Goal: Task Accomplishment & Management: Manage account settings

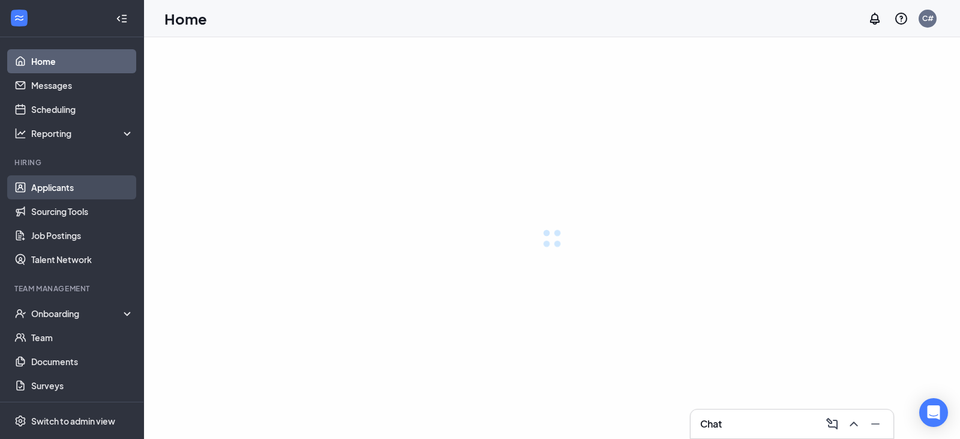
click at [79, 189] on link "Applicants" at bounding box center [82, 187] width 103 height 24
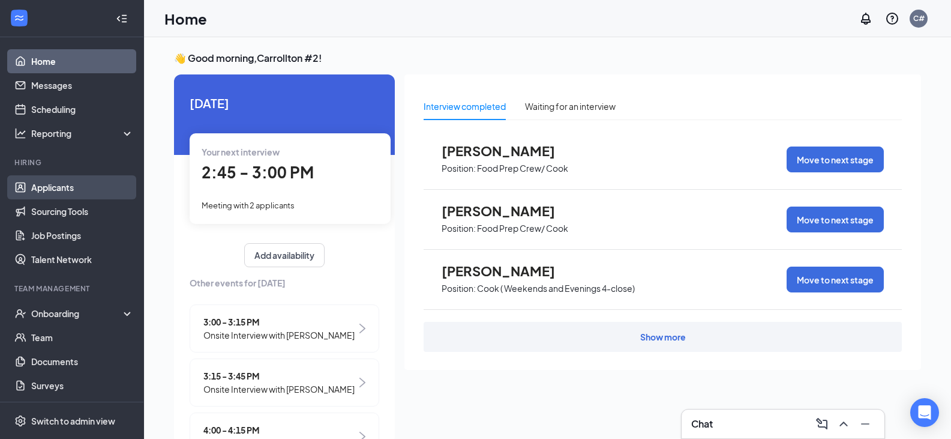
click at [74, 184] on link "Applicants" at bounding box center [82, 187] width 103 height 24
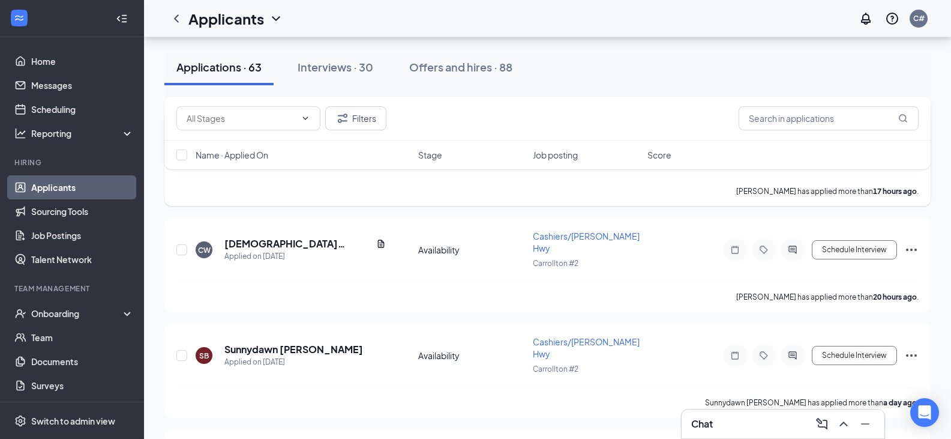
scroll to position [180, 0]
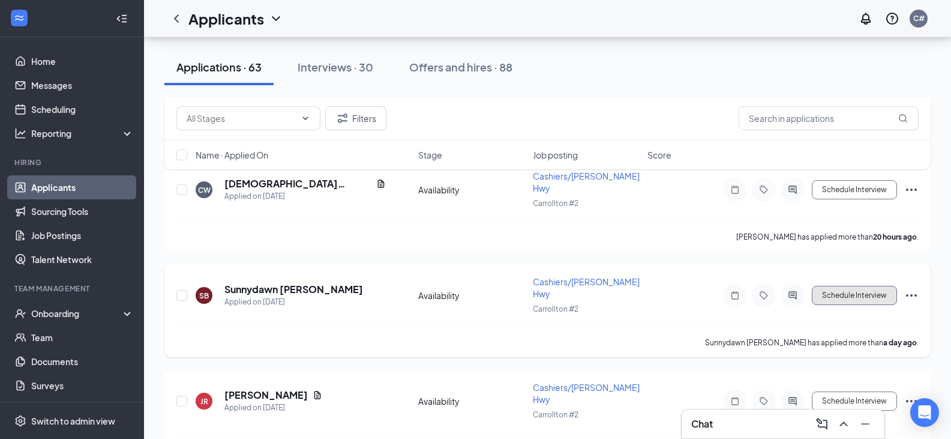
click at [884, 286] on button "Schedule Interview" at bounding box center [854, 295] width 85 height 19
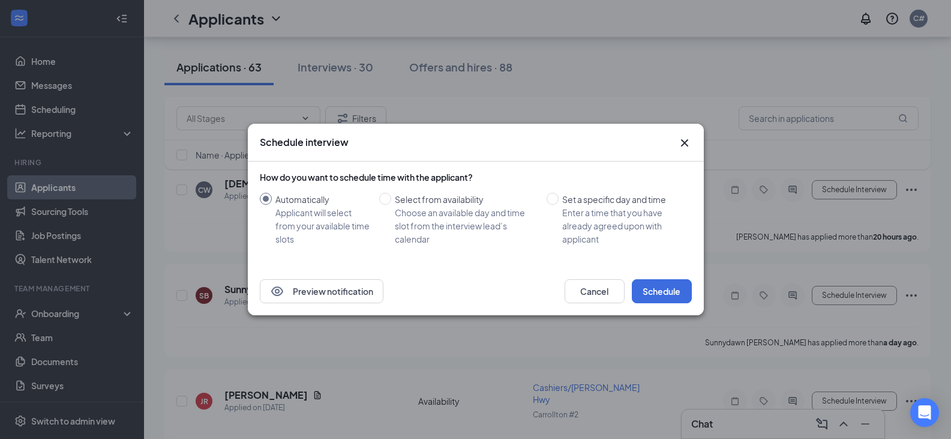
click at [680, 141] on icon "Cross" at bounding box center [684, 143] width 14 height 14
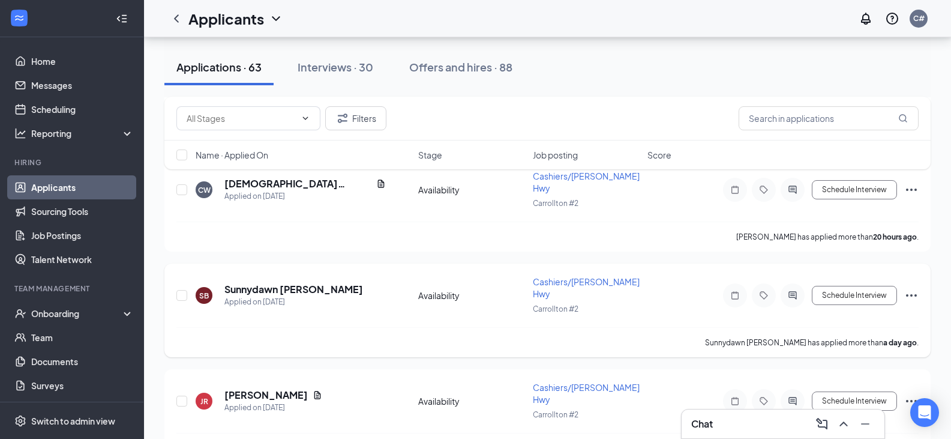
click at [913, 283] on div "Schedule Interview" at bounding box center [811, 295] width 216 height 24
click at [908, 288] on icon "Ellipses" at bounding box center [911, 295] width 14 height 14
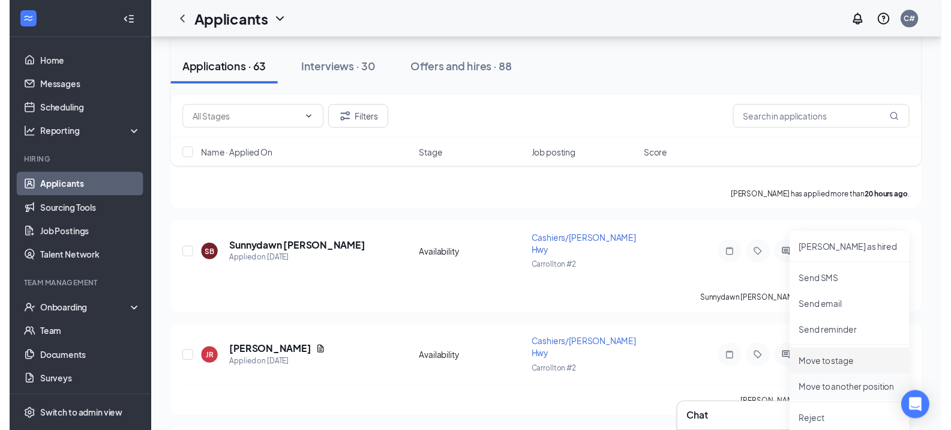
scroll to position [240, 0]
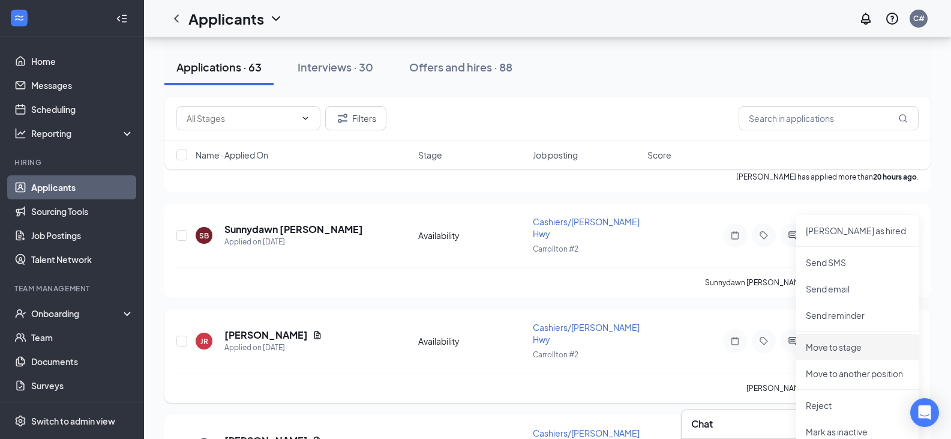
click at [843, 344] on p "Move to stage" at bounding box center [857, 347] width 103 height 12
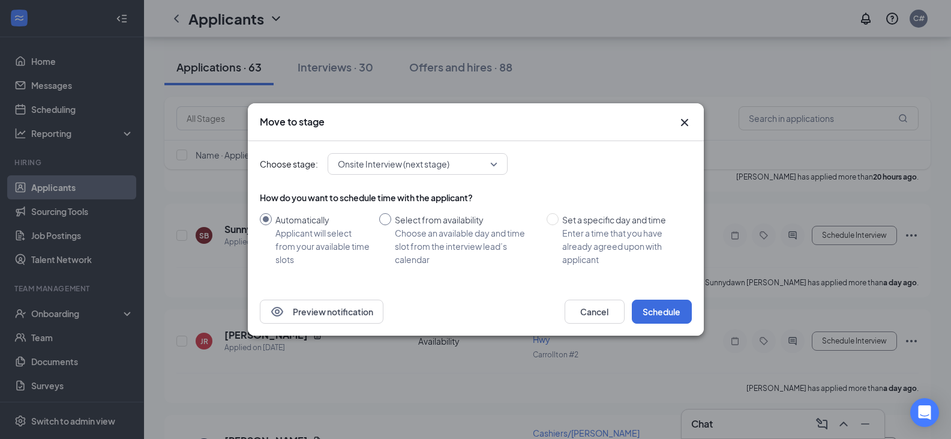
click at [472, 239] on div "Choose an available day and time slot from the interview lead’s calendar" at bounding box center [466, 246] width 142 height 40
click at [391, 225] on input "Select from availability Choose an available day and time slot from the intervi…" at bounding box center [385, 219] width 12 height 12
radio input "true"
radio input "false"
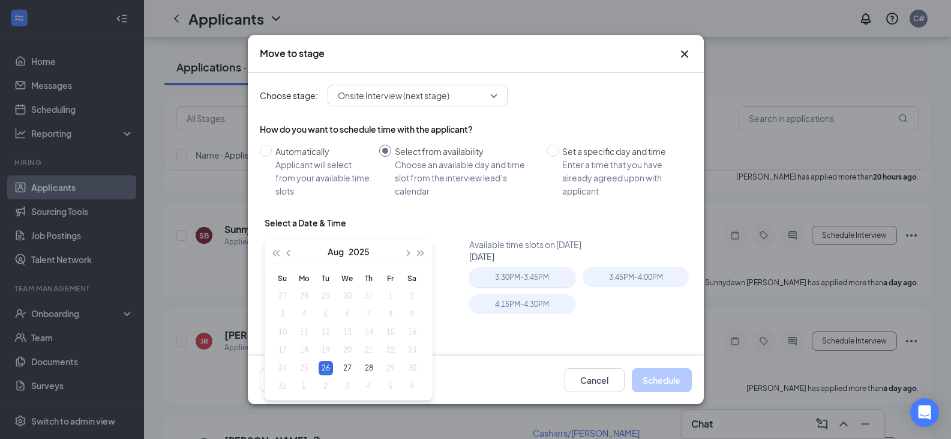
click at [526, 280] on div "3:30PM - 3:45PM" at bounding box center [522, 277] width 106 height 20
click at [653, 378] on button "Schedule" at bounding box center [662, 380] width 60 height 24
click at [543, 271] on div "3:30PM - 3:45PM" at bounding box center [522, 277] width 106 height 20
click at [664, 380] on button "Schedule" at bounding box center [662, 380] width 60 height 24
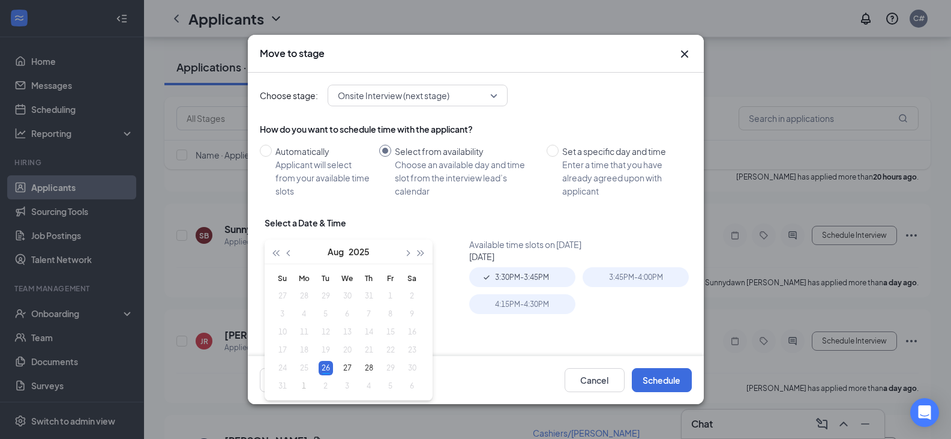
click at [681, 57] on icon "Cross" at bounding box center [683, 53] width 7 height 7
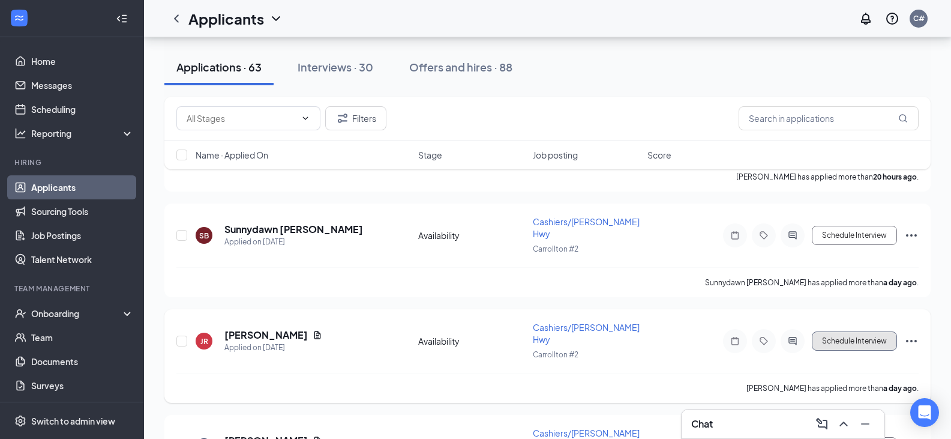
click at [876, 331] on button "Schedule Interview" at bounding box center [854, 340] width 85 height 19
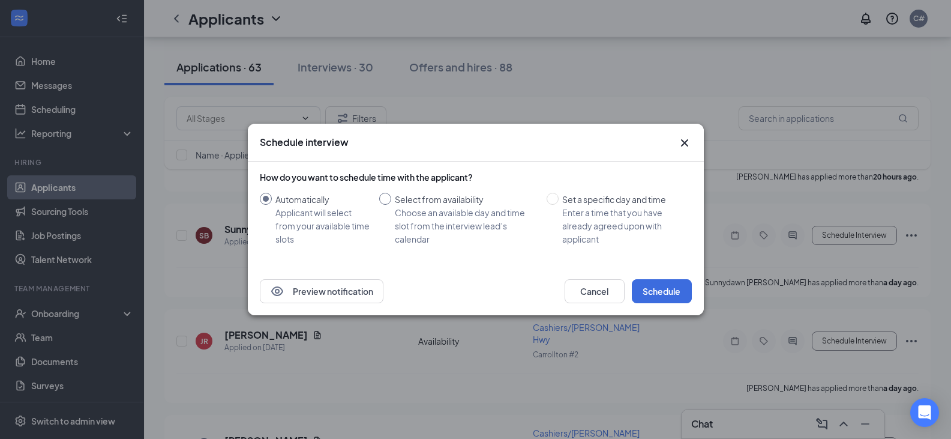
click at [424, 218] on div "Choose an available day and time slot from the interview lead’s calendar" at bounding box center [466, 226] width 142 height 40
click at [391, 205] on input "Select from availability Choose an available day and time slot from the intervi…" at bounding box center [385, 199] width 12 height 12
radio input "true"
radio input "false"
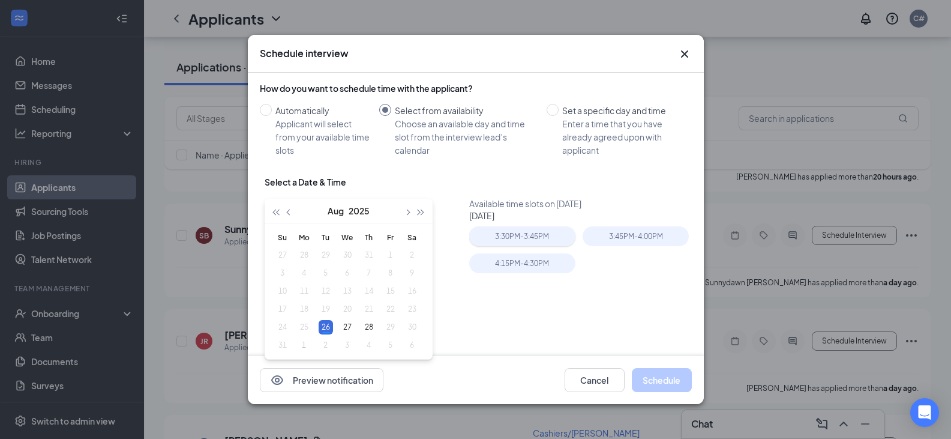
click at [489, 238] on div "3:30PM - 3:45PM" at bounding box center [522, 236] width 106 height 20
click at [682, 381] on button "Schedule" at bounding box center [662, 380] width 60 height 24
click at [685, 56] on icon "Cross" at bounding box center [684, 54] width 14 height 14
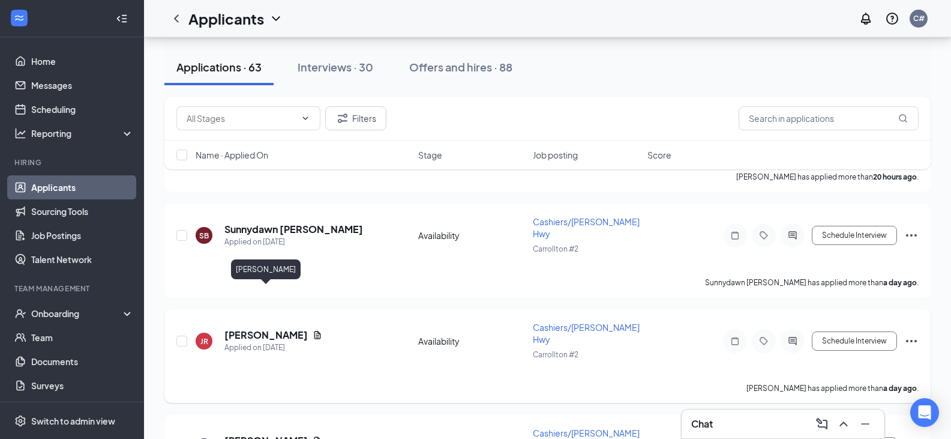
click at [290, 328] on h5 "[PERSON_NAME]" at bounding box center [265, 334] width 83 height 13
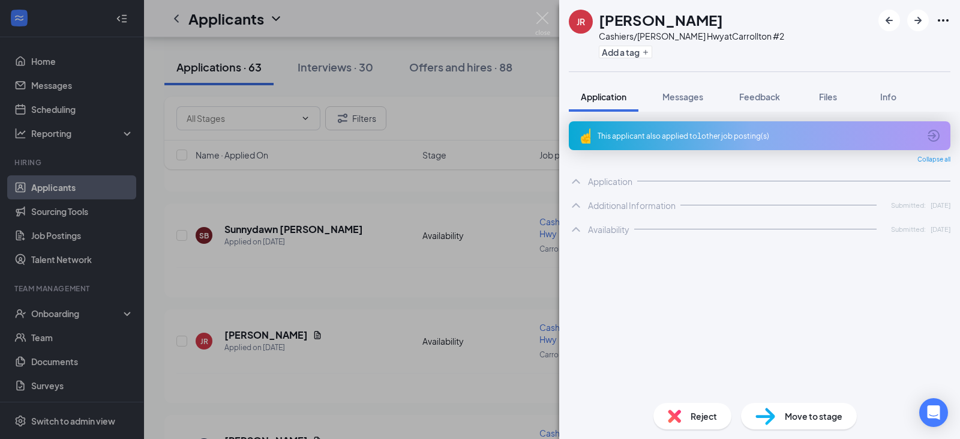
click at [944, 19] on icon "Ellipses" at bounding box center [943, 20] width 14 height 14
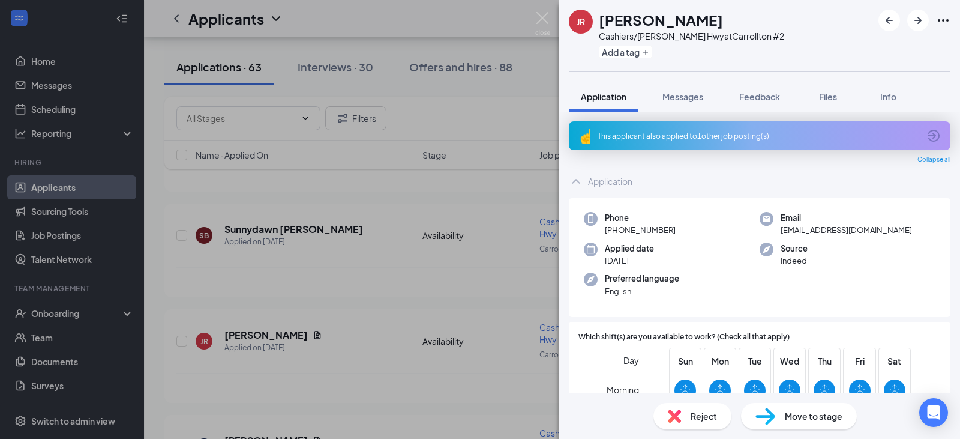
click at [944, 20] on icon "Ellipses" at bounding box center [943, 20] width 11 height 2
click at [895, 54] on link "View full application" at bounding box center [879, 48] width 130 height 12
click at [537, 25] on img at bounding box center [542, 23] width 15 height 23
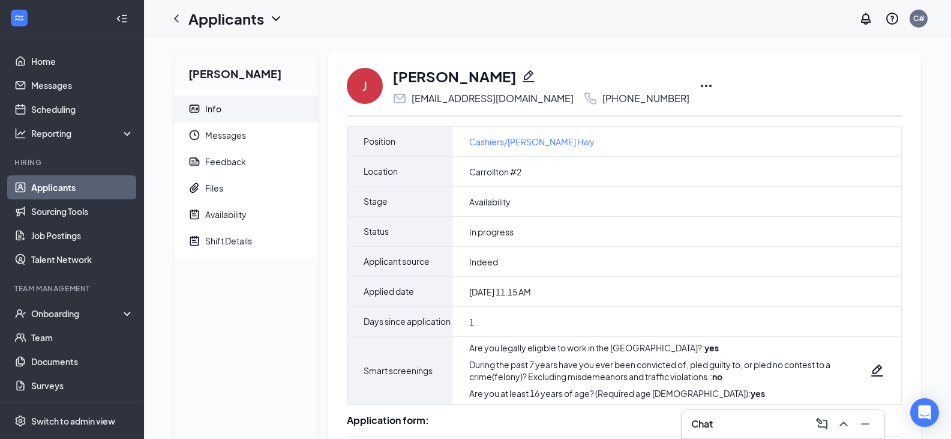
click at [699, 81] on icon "Ellipses" at bounding box center [706, 86] width 14 height 14
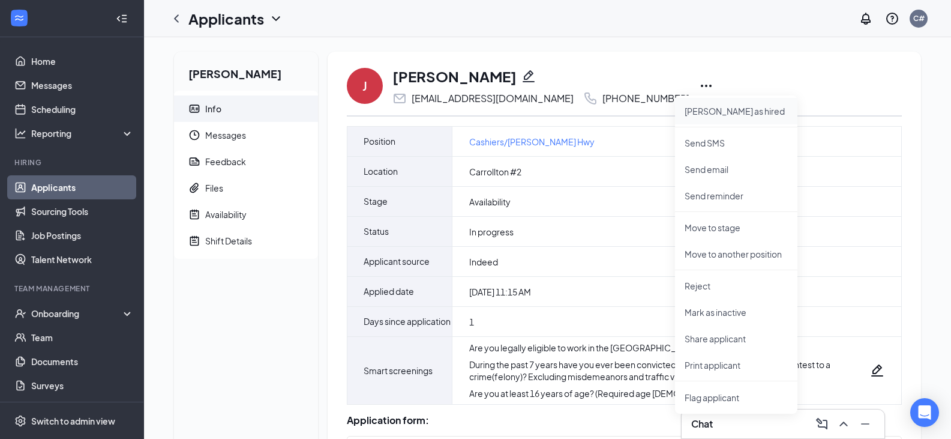
click at [722, 106] on p "[PERSON_NAME] as hired" at bounding box center [736, 111] width 103 height 12
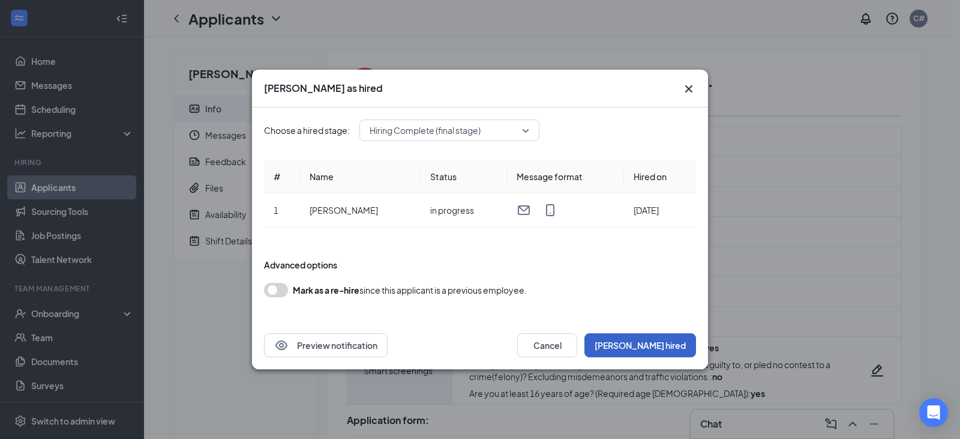
click at [677, 346] on button "Mark hired" at bounding box center [640, 345] width 112 height 24
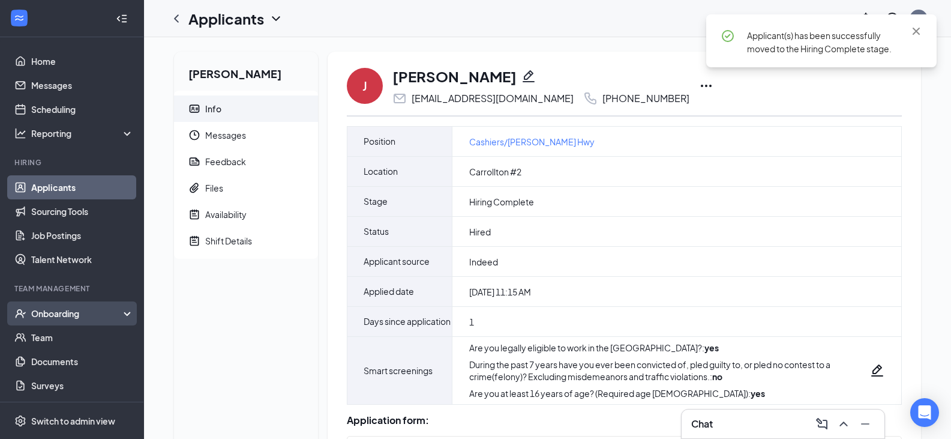
click at [39, 317] on div "Onboarding" at bounding box center [77, 313] width 92 height 12
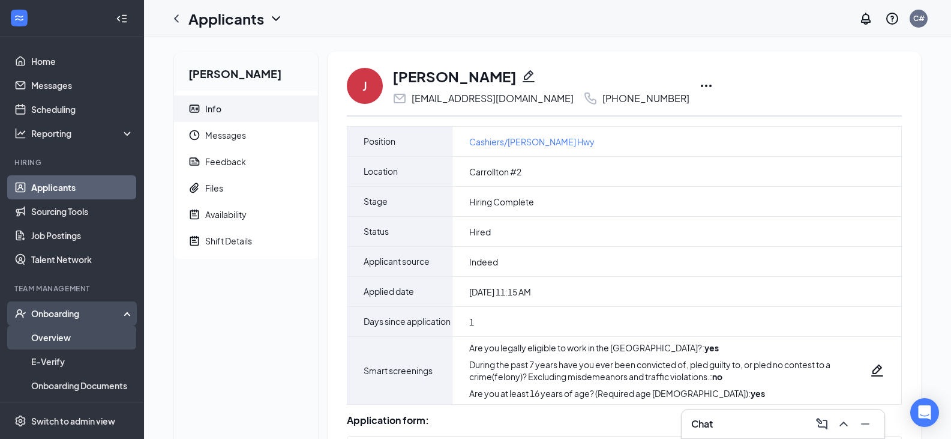
click at [62, 336] on link "Overview" at bounding box center [82, 337] width 103 height 24
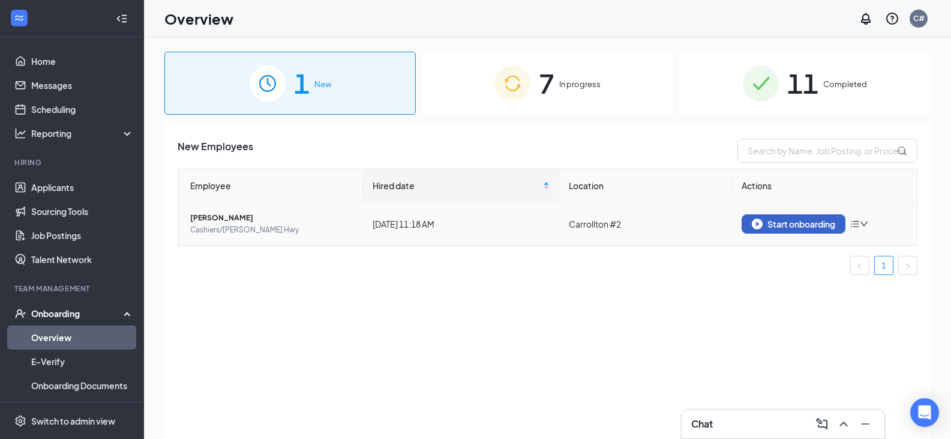
click at [785, 226] on div "Start onboarding" at bounding box center [793, 223] width 83 height 11
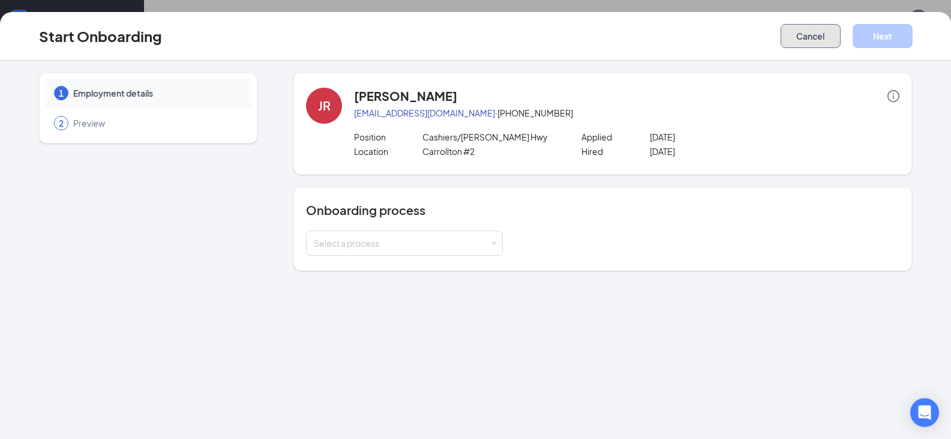
click at [812, 30] on button "Cancel" at bounding box center [811, 36] width 60 height 24
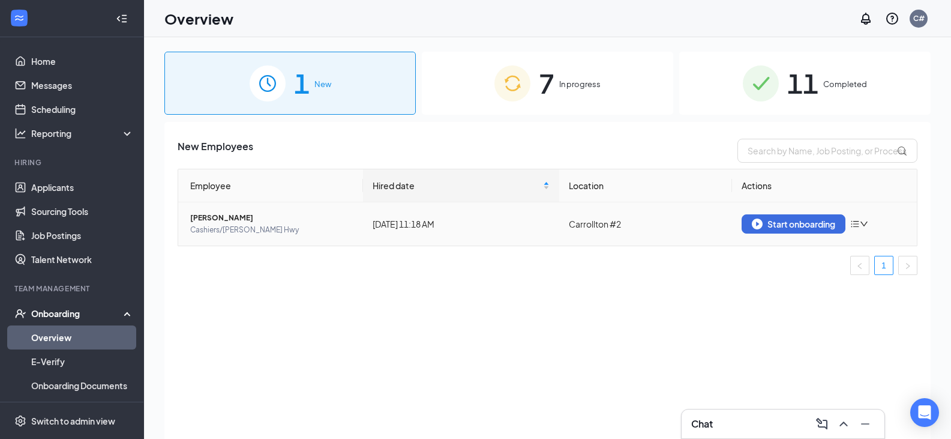
click at [862, 222] on icon "down" at bounding box center [864, 224] width 8 height 8
click at [820, 251] on div "Remove from onboarding" at bounding box center [798, 249] width 130 height 12
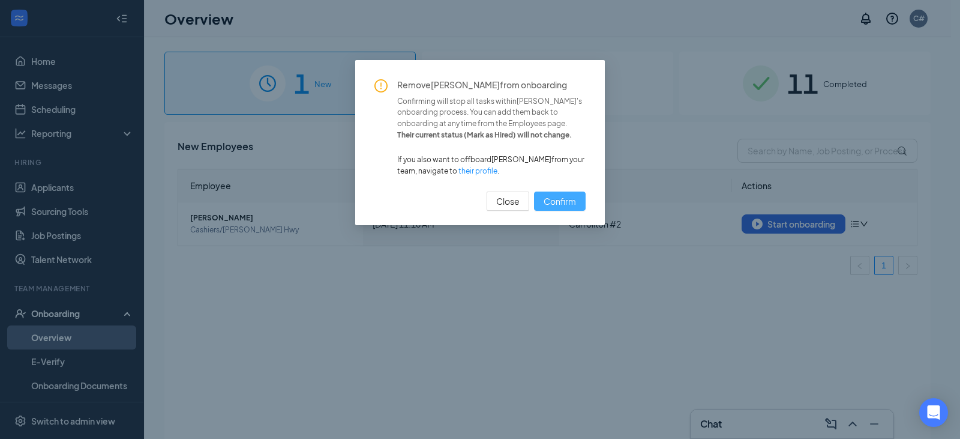
click at [559, 203] on span "Confirm" at bounding box center [560, 200] width 32 height 13
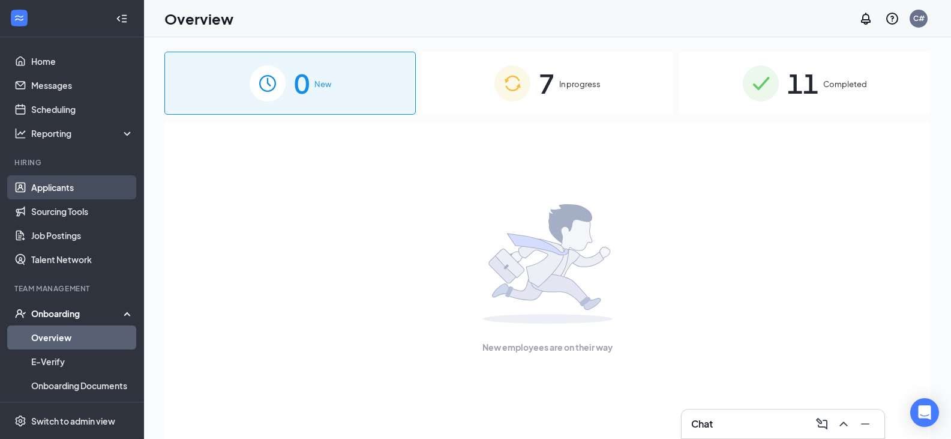
click at [56, 184] on link "Applicants" at bounding box center [82, 187] width 103 height 24
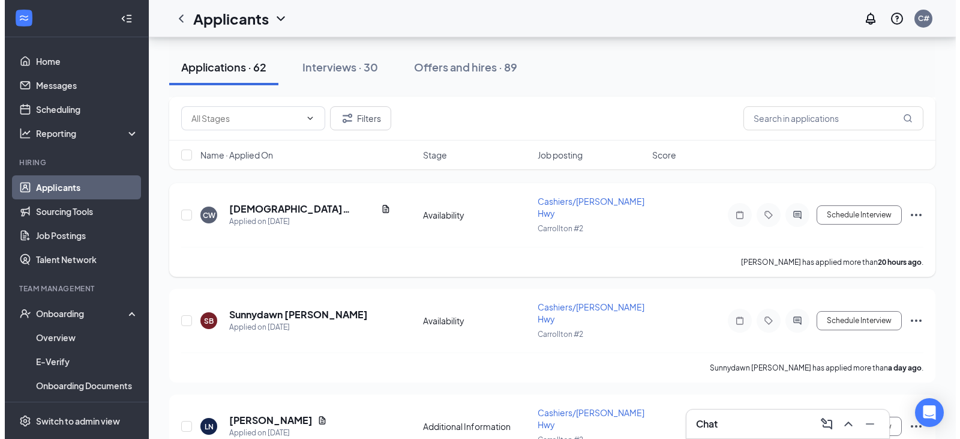
scroll to position [180, 0]
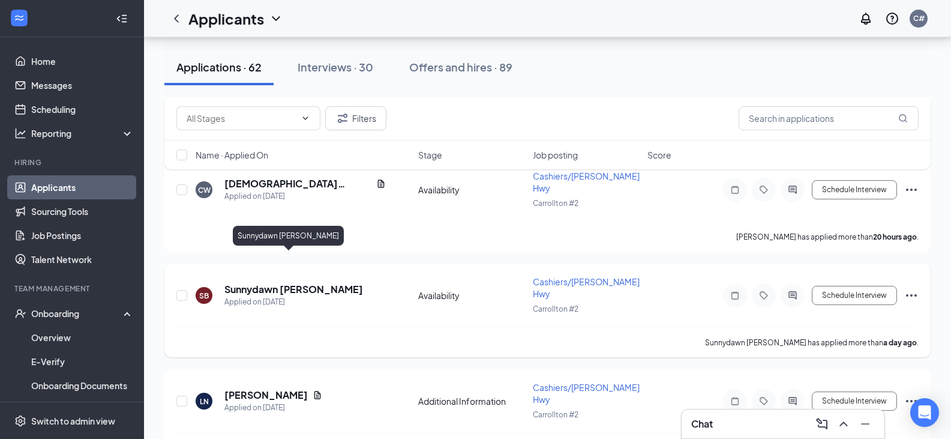
click at [236, 283] on h5 "Sunnydawn [PERSON_NAME]" at bounding box center [293, 289] width 139 height 13
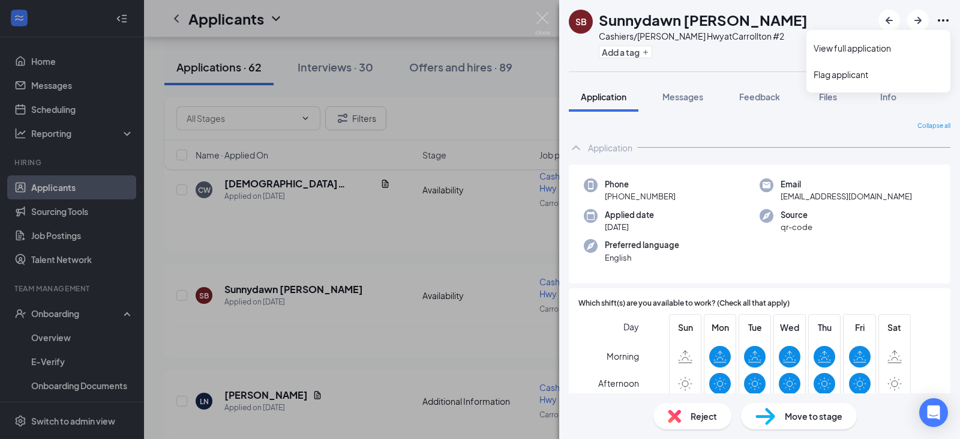
click at [941, 17] on icon "Ellipses" at bounding box center [943, 20] width 14 height 14
click at [877, 46] on link "View full application" at bounding box center [879, 48] width 130 height 12
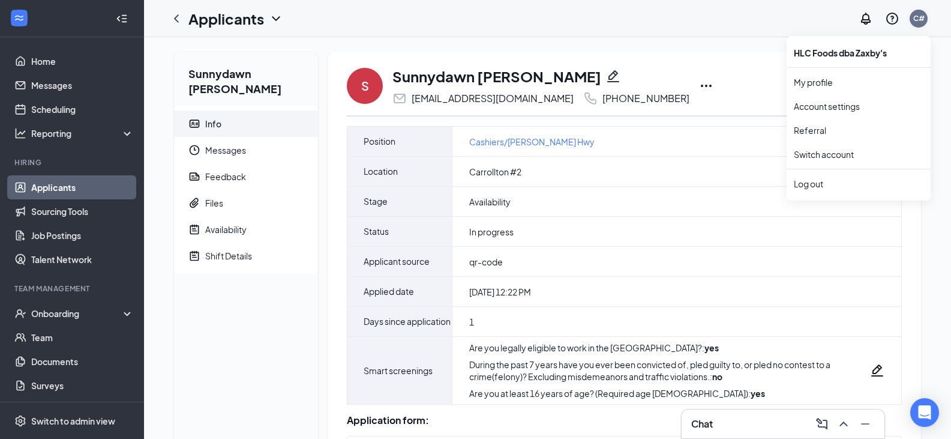
click at [918, 17] on div "C#" at bounding box center [918, 18] width 11 height 10
click at [699, 85] on icon "Ellipses" at bounding box center [706, 86] width 14 height 14
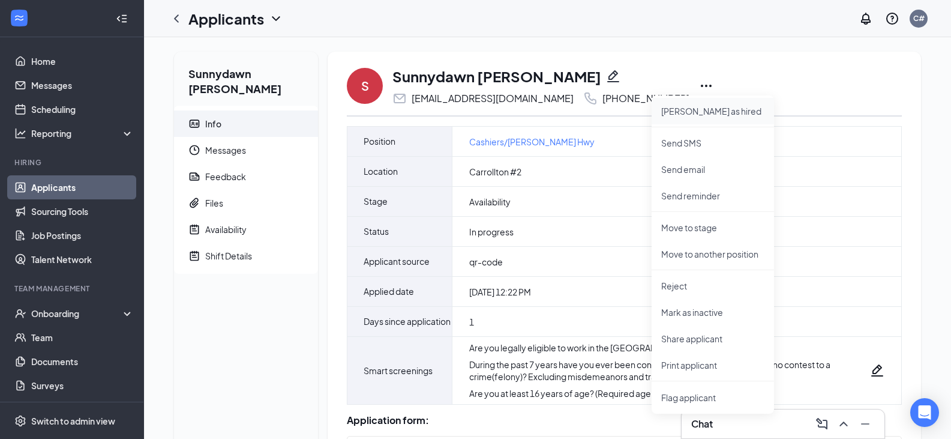
click at [682, 104] on li "[PERSON_NAME] as hired" at bounding box center [713, 111] width 122 height 26
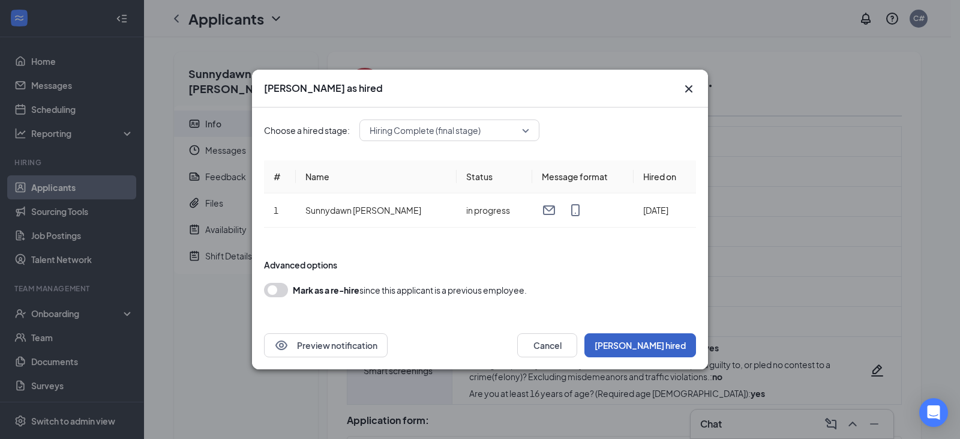
click at [665, 340] on button "Mark hired" at bounding box center [640, 345] width 112 height 24
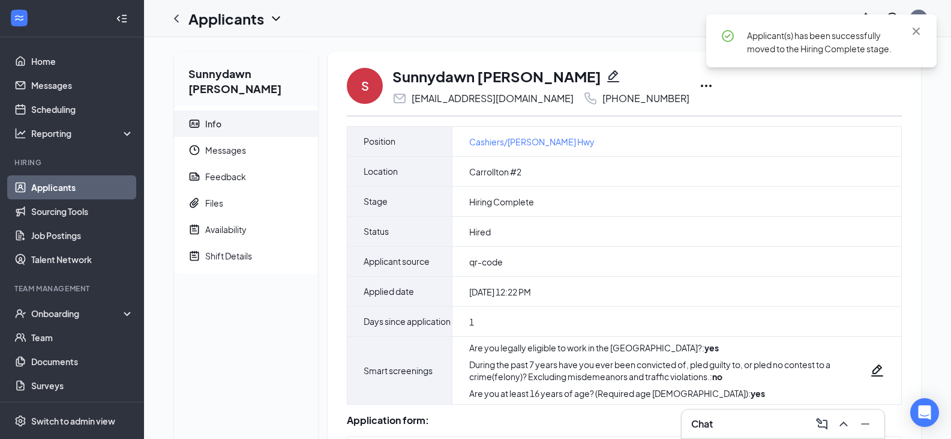
click at [90, 187] on link "Applicants" at bounding box center [82, 187] width 103 height 24
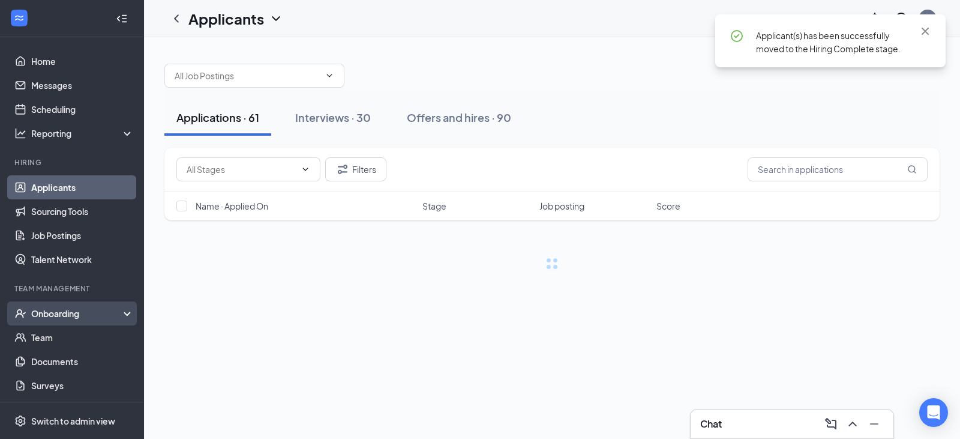
click at [54, 312] on div "Onboarding" at bounding box center [77, 313] width 92 height 12
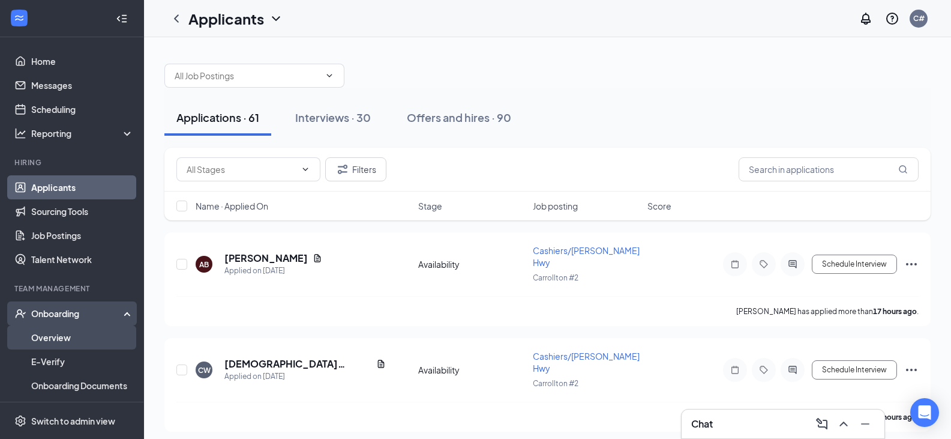
click at [50, 337] on link "Overview" at bounding box center [82, 337] width 103 height 24
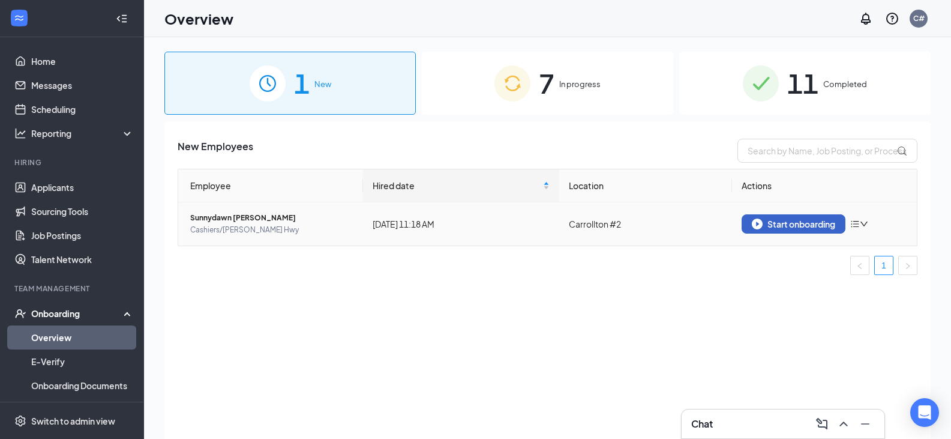
click at [799, 224] on div "Start onboarding" at bounding box center [793, 223] width 83 height 11
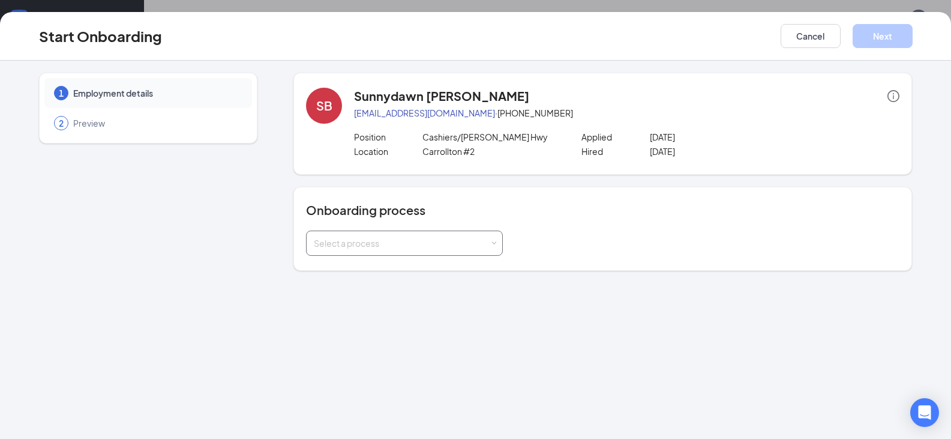
click at [407, 241] on div "Select a process" at bounding box center [402, 243] width 176 height 12
click at [383, 290] on span "Zaxby's Onboarding Module" at bounding box center [388, 289] width 155 height 11
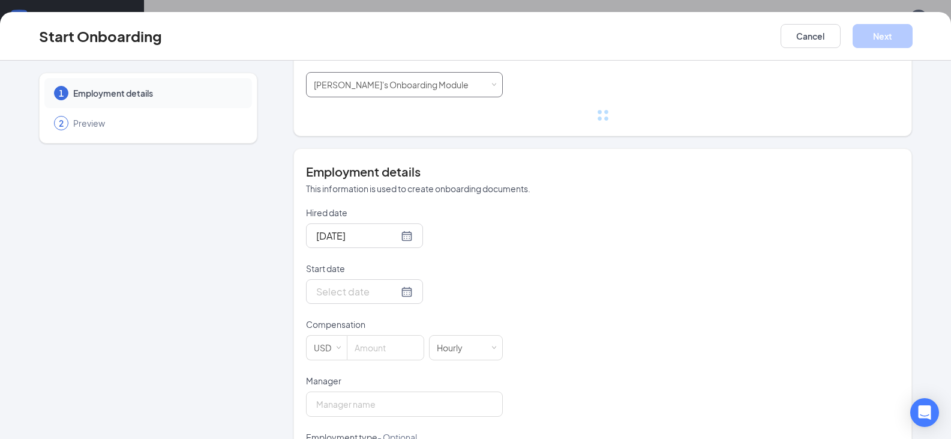
scroll to position [180, 0]
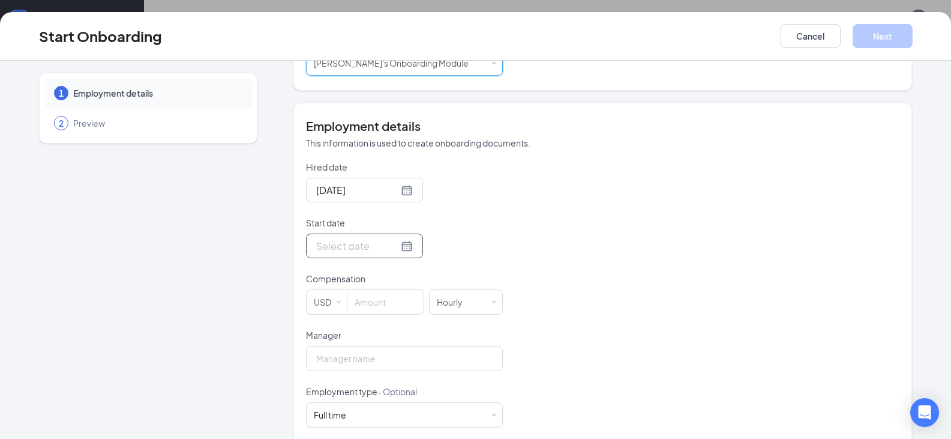
click at [332, 245] on input "Start date" at bounding box center [357, 245] width 82 height 15
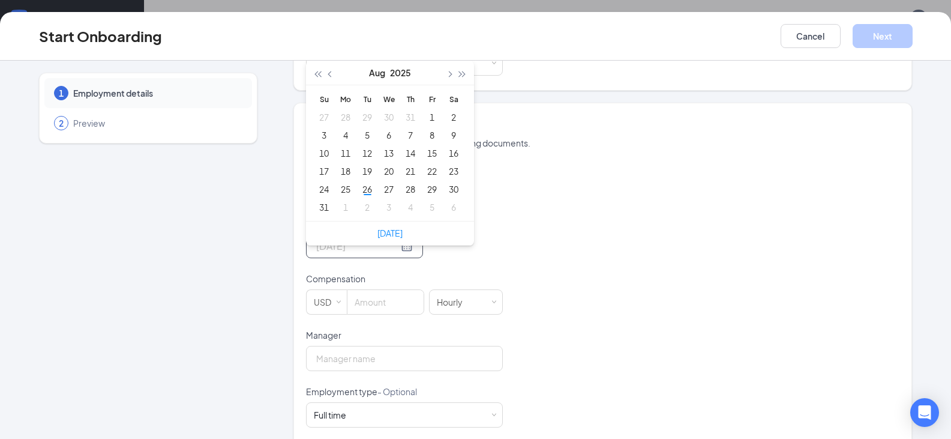
type input "Jul 30, 2025"
type input "Jul 29, 2025"
click at [560, 217] on div "Hired date Aug 26, 2025 Start date Aug 2025 Su Mo Tu We Th Fr Sa 27 28 29 30 31…" at bounding box center [602, 357] width 593 height 392
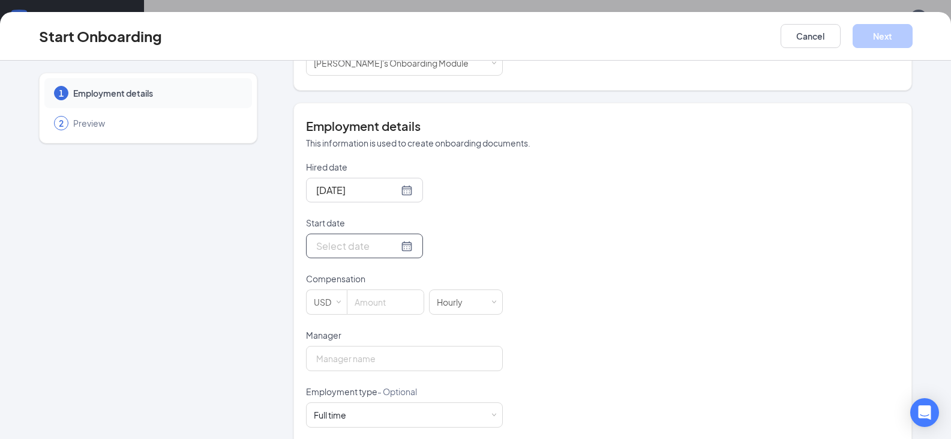
click at [343, 245] on input "Start date" at bounding box center [357, 245] width 82 height 15
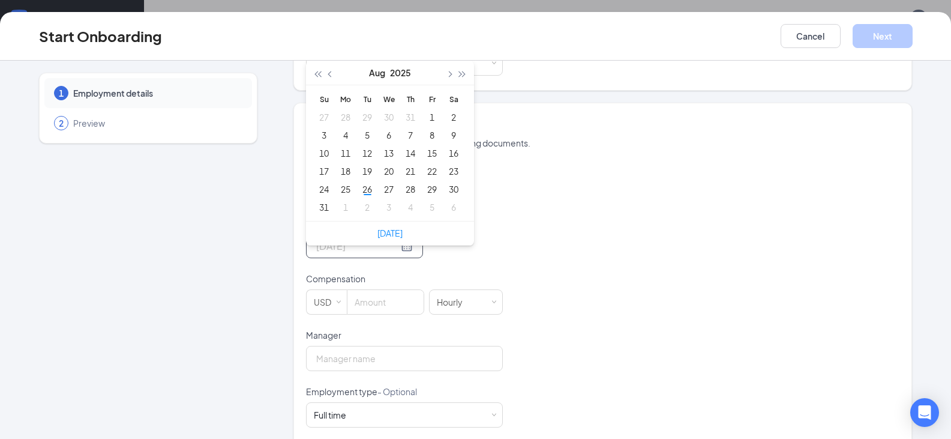
type input "Aug 1, 2025"
click at [445, 77] on button "button" at bounding box center [448, 73] width 13 height 24
type input "Sep 1, 2025"
click at [338, 112] on div "1" at bounding box center [345, 117] width 14 height 14
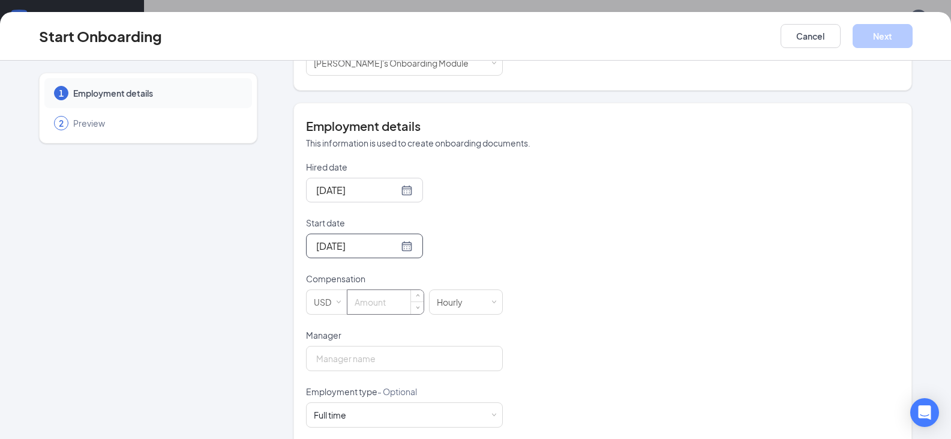
click at [377, 305] on input at bounding box center [385, 302] width 76 height 24
type input "11"
click at [527, 343] on div "Hired date Aug 26, 2025 Start date Sep 1, 2025 Sep 2025 Su Mo Tu We Th Fr Sa 31…" at bounding box center [602, 357] width 593 height 392
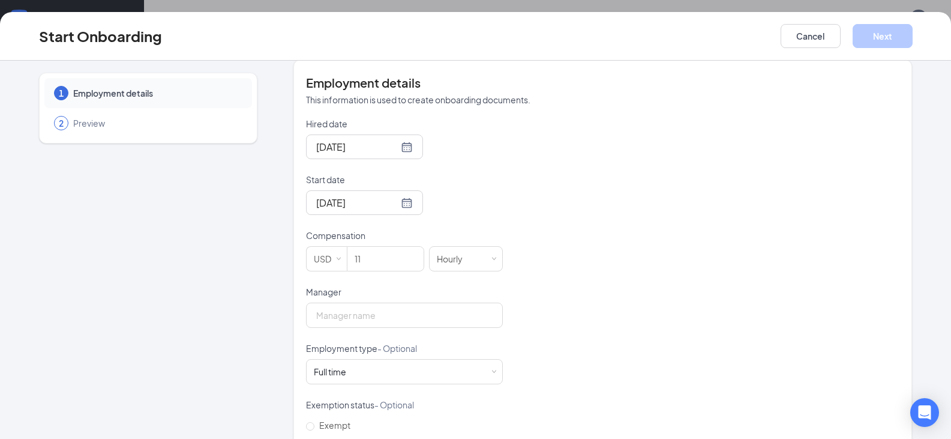
scroll to position [300, 0]
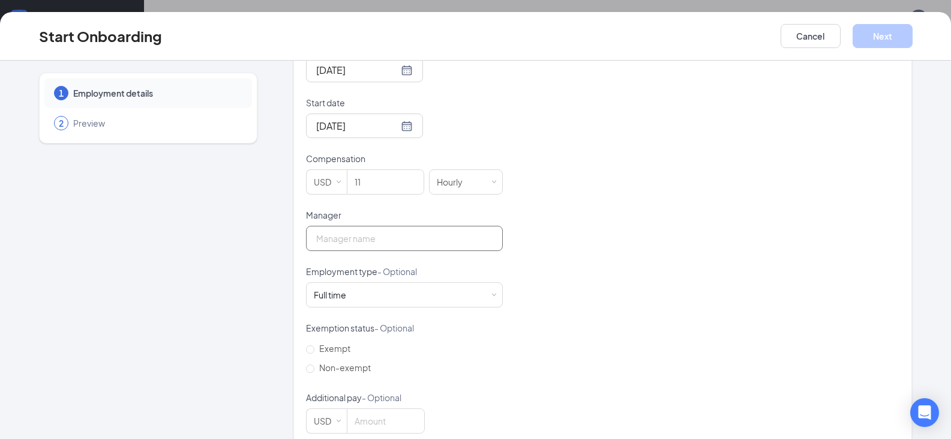
click at [388, 233] on input "Manager" at bounding box center [404, 238] width 197 height 25
type input "jessica leffler"
click at [512, 334] on div "Hired date Aug 26, 2025 Start date Sep 1, 2025 Sep 2025 Su Mo Tu We Th Fr Sa 31…" at bounding box center [602, 237] width 593 height 392
click at [446, 294] on div "Full time Works 30+ hours per week and is reasonably expected to work" at bounding box center [404, 295] width 181 height 24
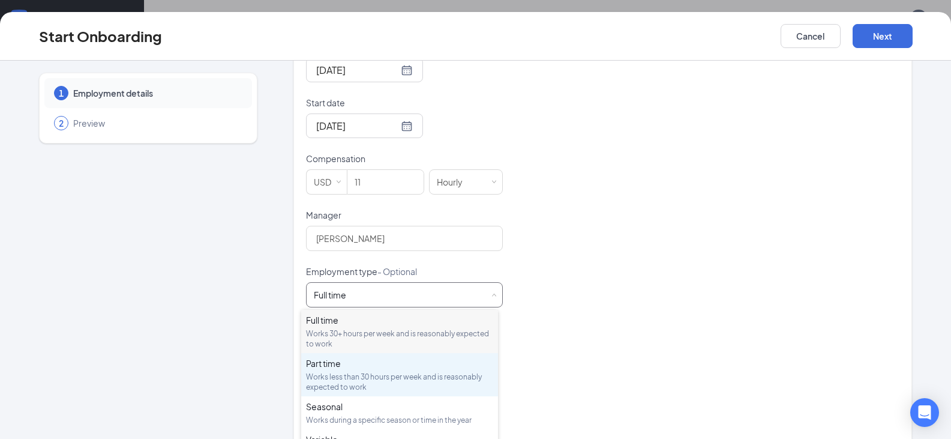
click at [365, 364] on div "Part time" at bounding box center [399, 363] width 187 height 12
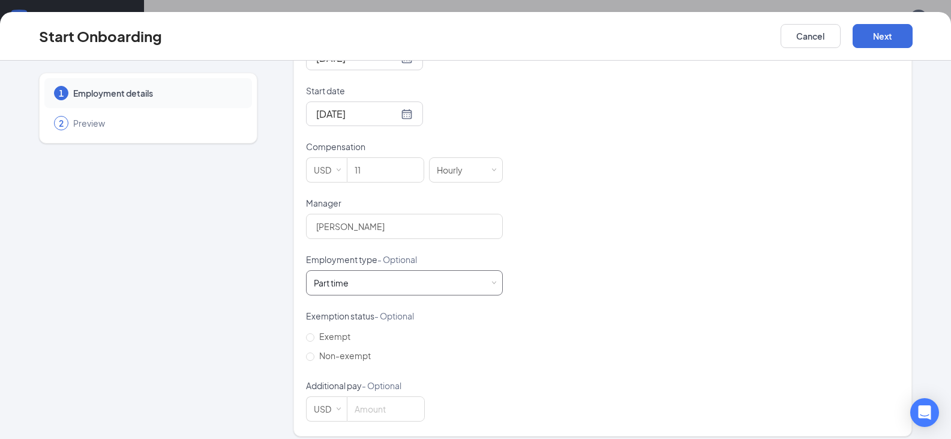
scroll to position [322, 0]
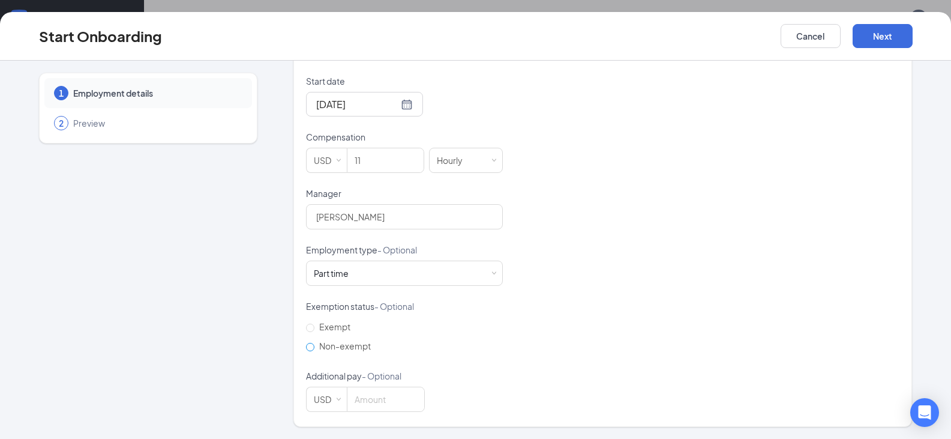
click at [309, 348] on input "Non-exempt" at bounding box center [310, 347] width 8 height 8
radio input "true"
click at [901, 33] on button "Next" at bounding box center [883, 36] width 60 height 24
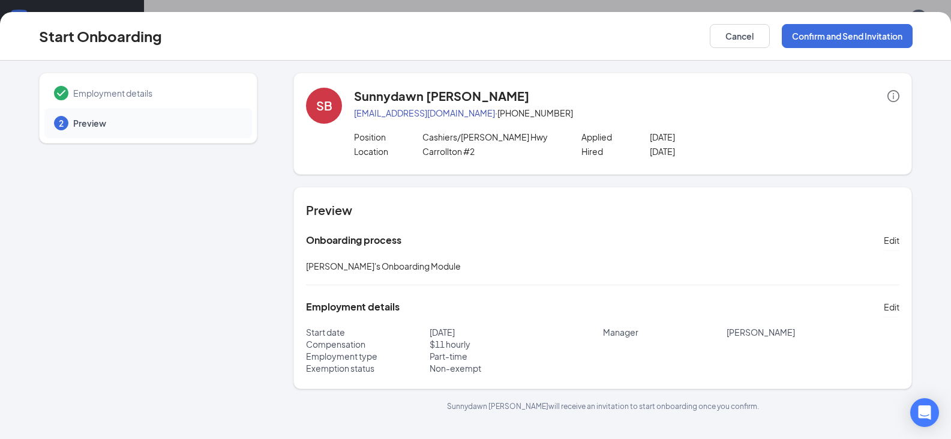
scroll to position [0, 0]
click at [847, 32] on button "Confirm and Send Invitation" at bounding box center [847, 36] width 131 height 24
